Goal: Browse casually

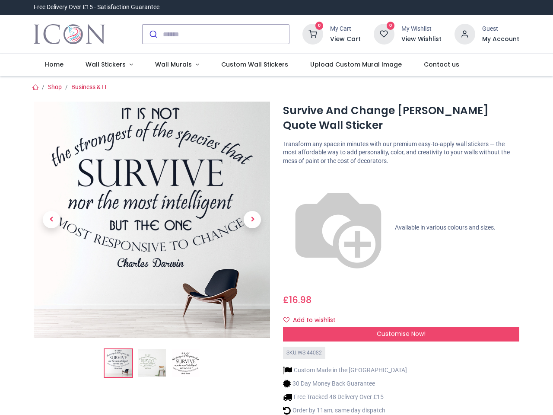
click at [277, 207] on div "Survive And Change [PERSON_NAME] Quote Wall Sticker [URL][DOMAIN_NAME][PERSON_N…" at bounding box center [401, 279] width 249 height 354
click at [217, 34] on input "search" at bounding box center [226, 34] width 126 height 19
click at [226, 34] on input "search" at bounding box center [226, 34] width 126 height 19
click at [347, 39] on h6 "View Cart" at bounding box center [345, 39] width 31 height 9
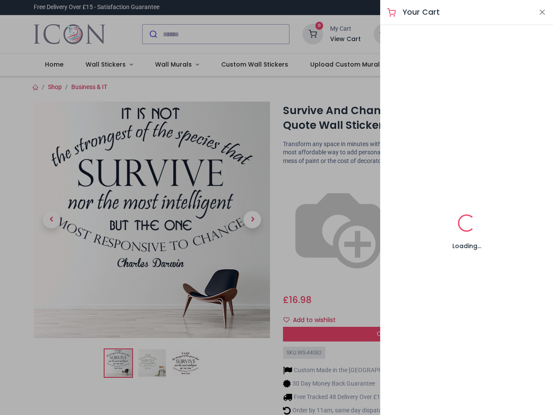
click at [466, 33] on div at bounding box center [276, 207] width 553 height 415
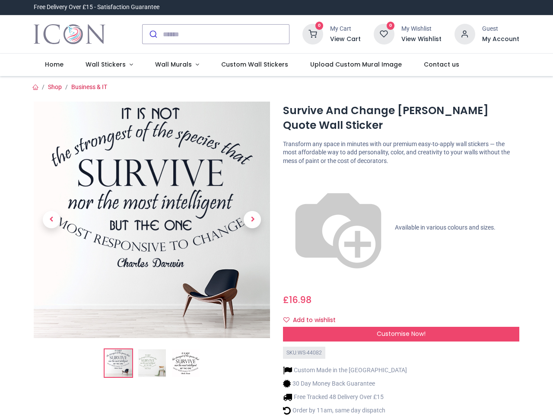
click at [501, 39] on h6 "My Account" at bounding box center [500, 39] width 37 height 9
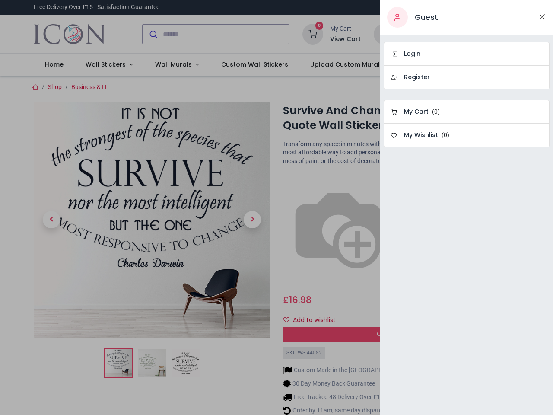
click at [107, 65] on div at bounding box center [276, 207] width 553 height 415
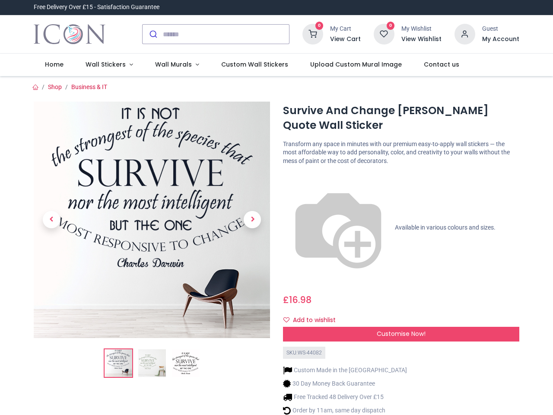
click at [173, 65] on span "Wall Murals" at bounding box center [173, 64] width 37 height 9
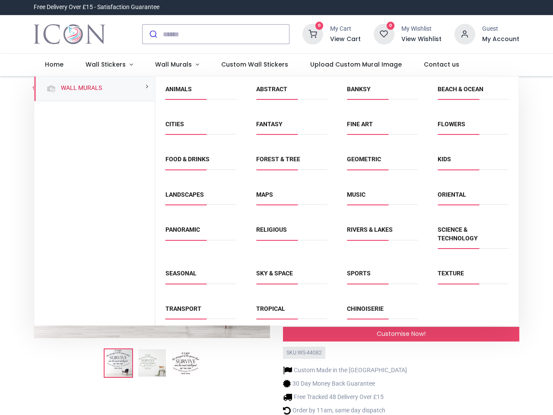
click at [276, 246] on div "Religious" at bounding box center [291, 239] width 91 height 44
